Goal: Task Accomplishment & Management: Use online tool/utility

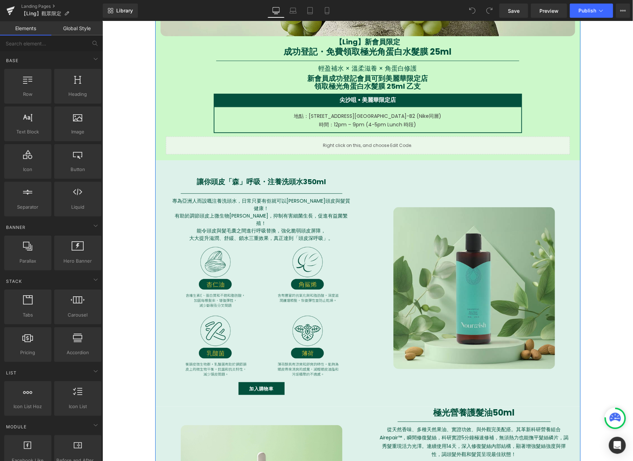
scroll to position [1232, 0]
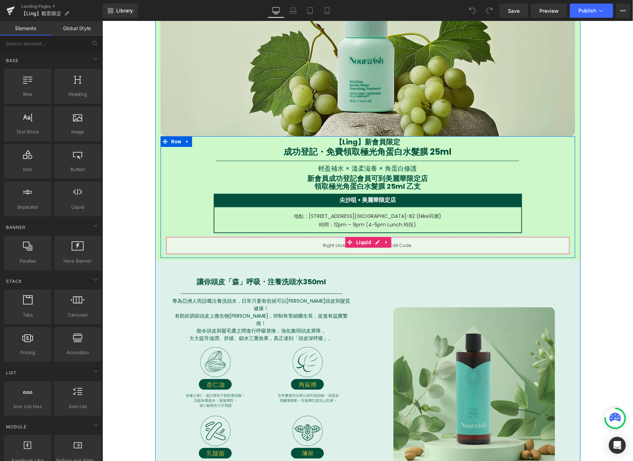
click at [390, 241] on div "Liquid" at bounding box center [368, 245] width 404 height 18
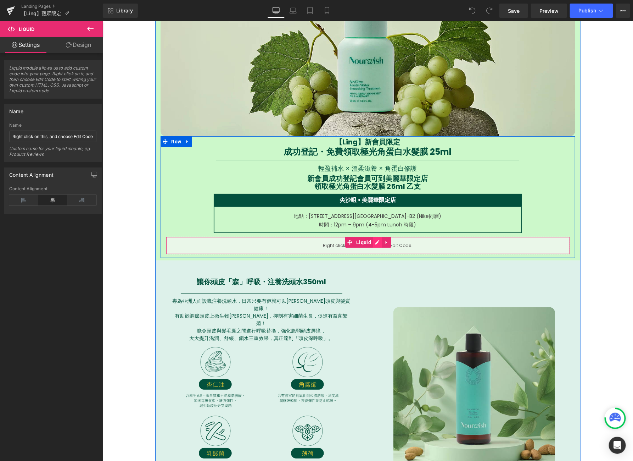
click at [375, 241] on ul "Liquid" at bounding box center [368, 241] width 46 height 11
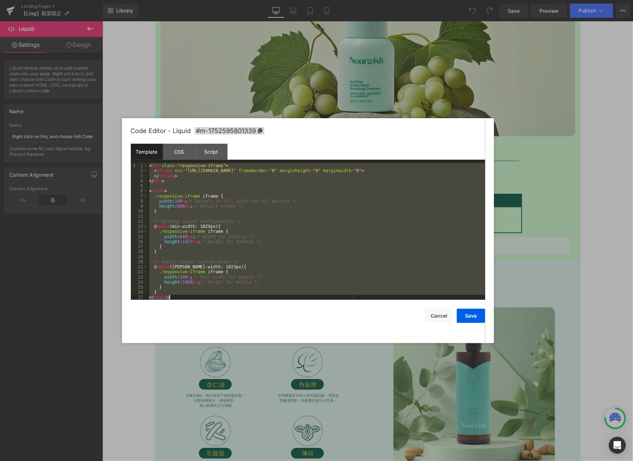
drag, startPoint x: 150, startPoint y: 166, endPoint x: 287, endPoint y: 314, distance: 201.4
click at [287, 314] on div "Code Editor - Liquid #m-1752595801339 Template CSS Script Data 1 2 3 4 5 6 7 8 …" at bounding box center [308, 230] width 355 height 225
click at [172, 153] on div "CSS" at bounding box center [179, 152] width 32 height 16
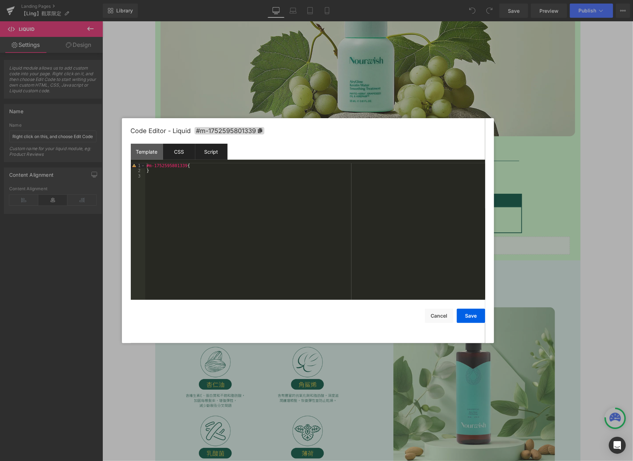
click at [219, 152] on div "Script" at bounding box center [211, 152] width 32 height 16
click at [439, 314] on button "Cancel" at bounding box center [439, 315] width 28 height 14
